Goal: Browse casually: Explore the website without a specific task or goal

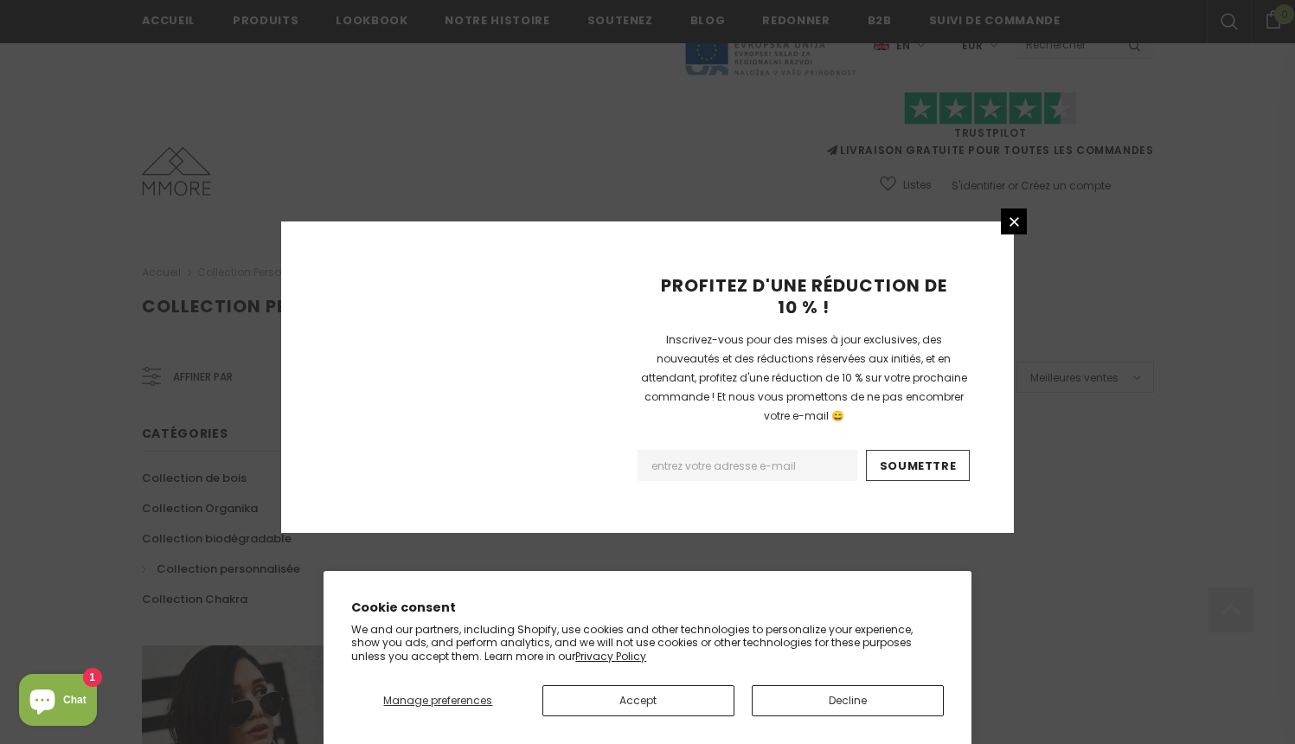
scroll to position [1071, 0]
